Goal: Task Accomplishment & Management: Complete application form

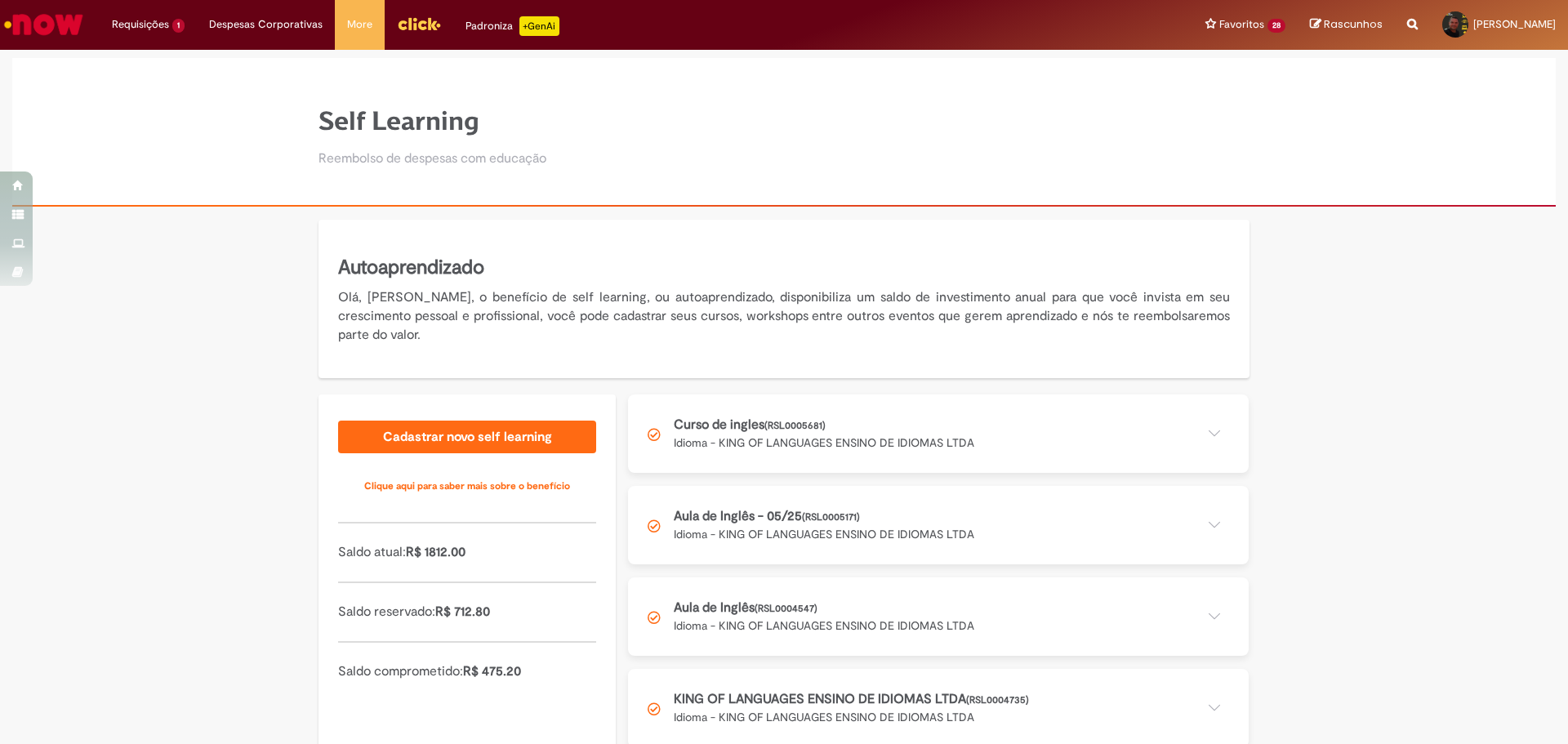
click at [1048, 436] on button at bounding box center [938, 434] width 621 height 78
